Goal: Find specific page/section: Find specific page/section

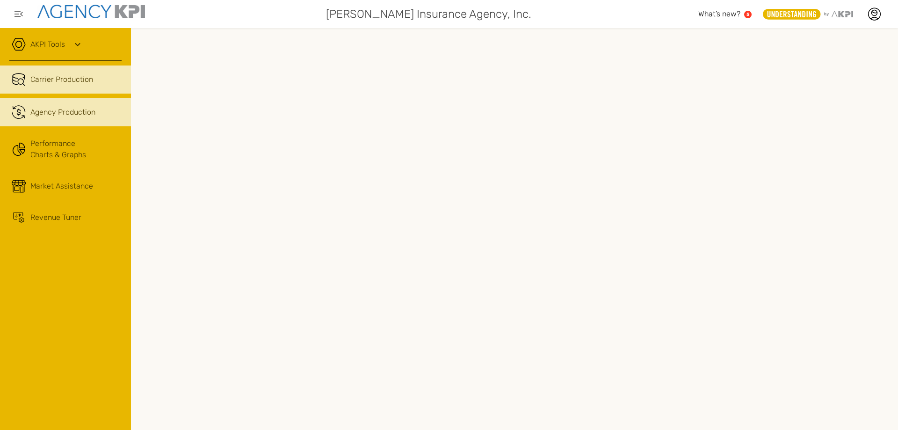
click at [77, 124] on link ".cls-1{fill:none;stroke:#221f20;stroke-linecap:round;stroke-linejoin:round;stro…" at bounding box center [65, 112] width 131 height 28
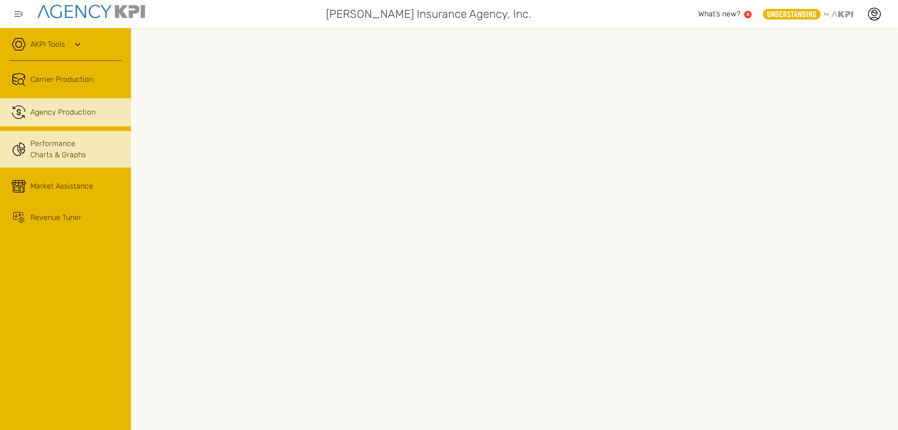
click at [69, 149] on link "Performance Charts & Graphs" at bounding box center [65, 149] width 131 height 36
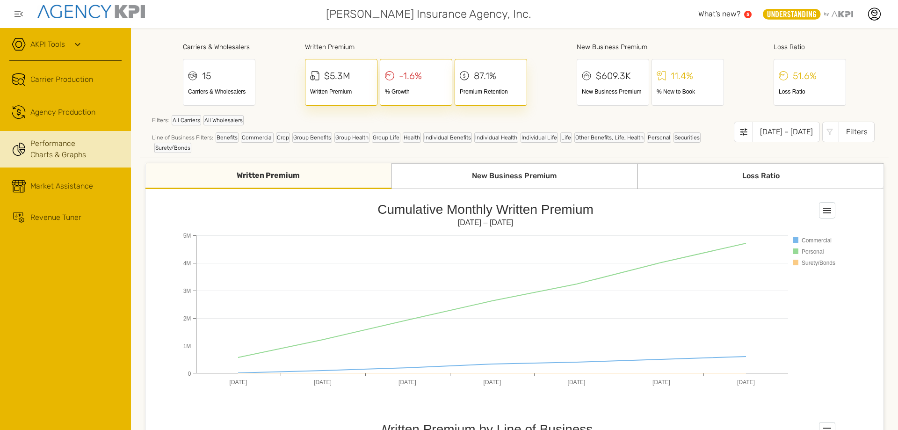
click at [339, 82] on div "$5.3M" at bounding box center [337, 76] width 26 height 14
click at [318, 91] on div "Written Premium" at bounding box center [341, 91] width 62 height 8
click at [310, 73] on icon at bounding box center [314, 76] width 9 height 14
click at [276, 178] on div "Written Premium" at bounding box center [268, 176] width 246 height 26
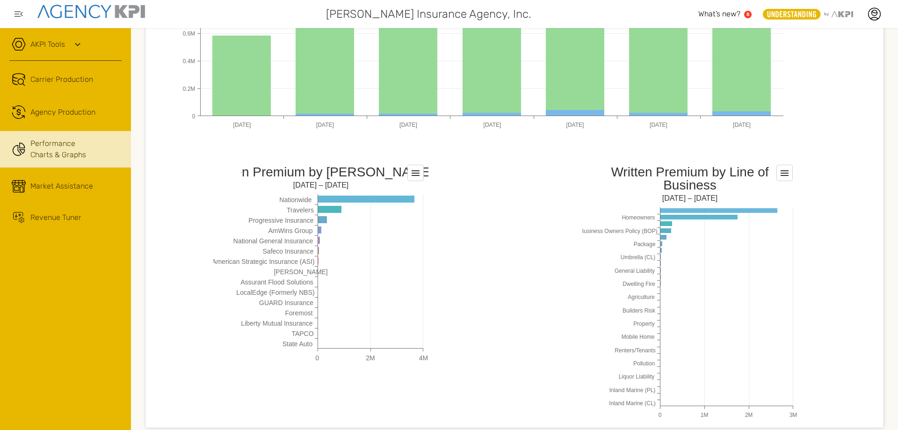
scroll to position [702, 0]
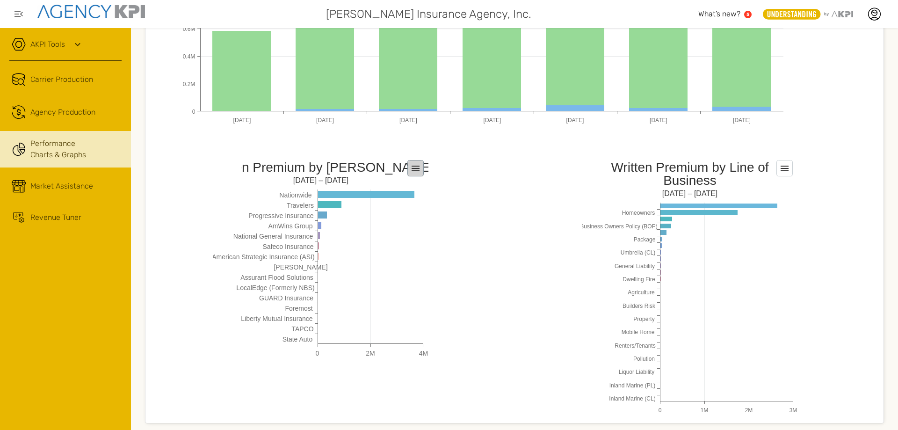
click at [417, 165] on rect at bounding box center [415, 168] width 16 height 16
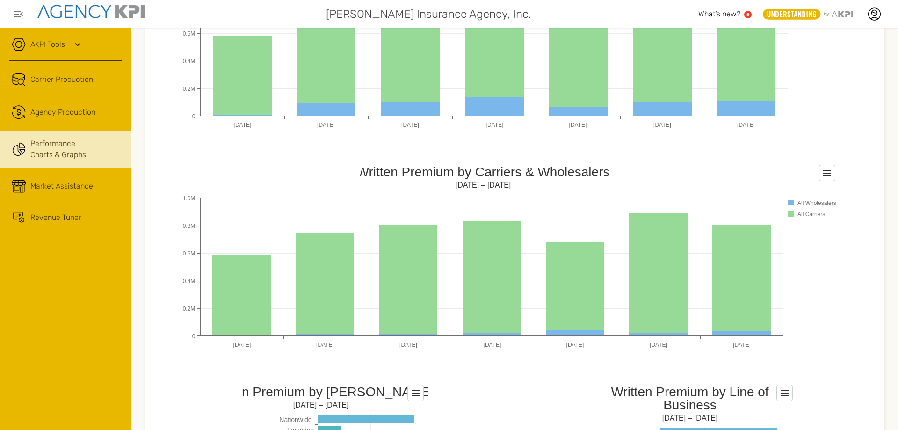
scroll to position [475, 0]
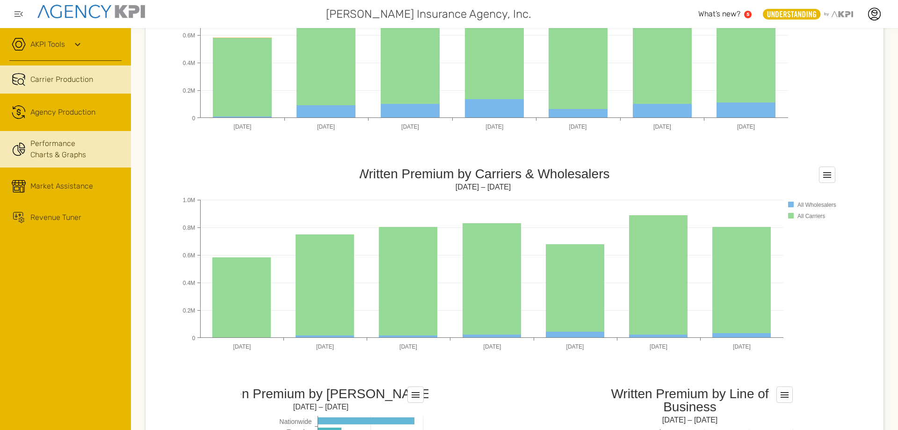
click at [66, 76] on span "Carrier Production" at bounding box center [61, 79] width 63 height 11
